Goal: Communication & Community: Answer question/provide support

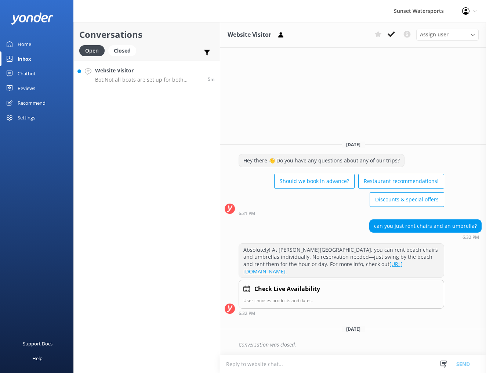
click at [138, 72] on h4 "Website Visitor" at bounding box center [148, 70] width 107 height 8
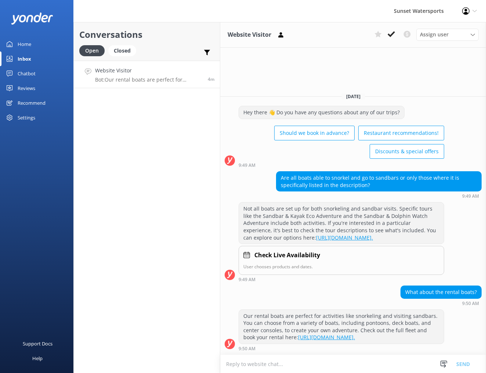
click at [357, 364] on textarea at bounding box center [353, 364] width 266 height 18
type textarea "h"
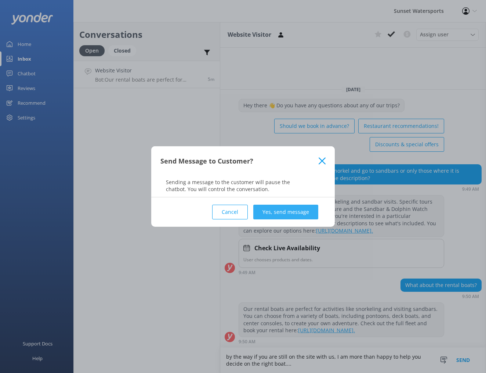
type textarea "by the way if you are still on the site with us, I am more than happy to help y…"
click at [296, 213] on button "Yes, send message" at bounding box center [285, 211] width 65 height 15
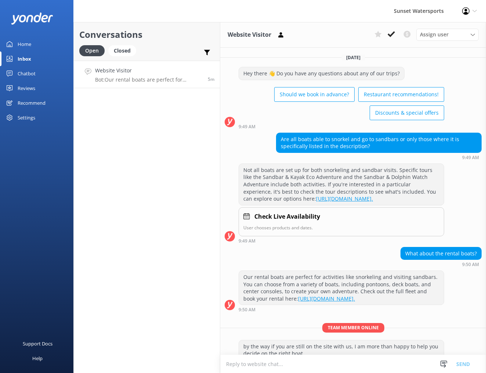
scroll to position [33, 0]
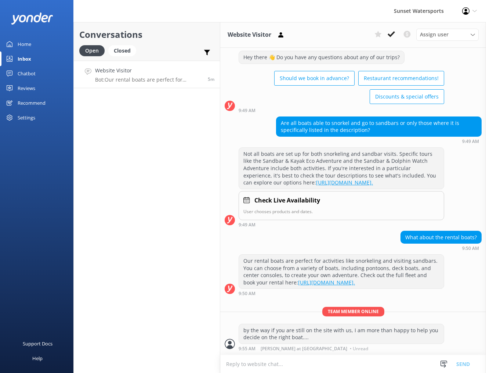
click at [261, 361] on textarea at bounding box center [353, 364] width 266 height 18
type textarea "feel free to reach out to me on my cell, [PHONE_NUMBER]"
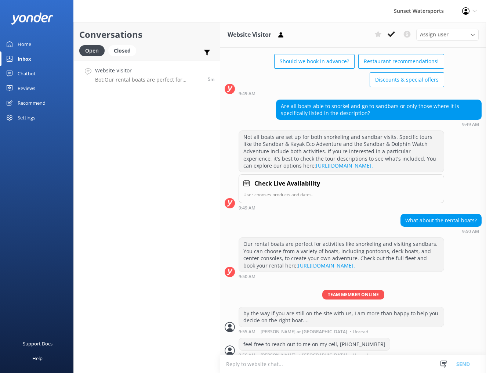
scroll to position [57, 0]
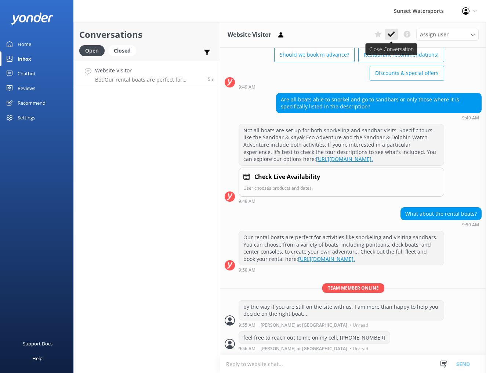
click at [390, 35] on icon at bounding box center [391, 33] width 7 height 7
